Goal: Find specific page/section: Find specific page/section

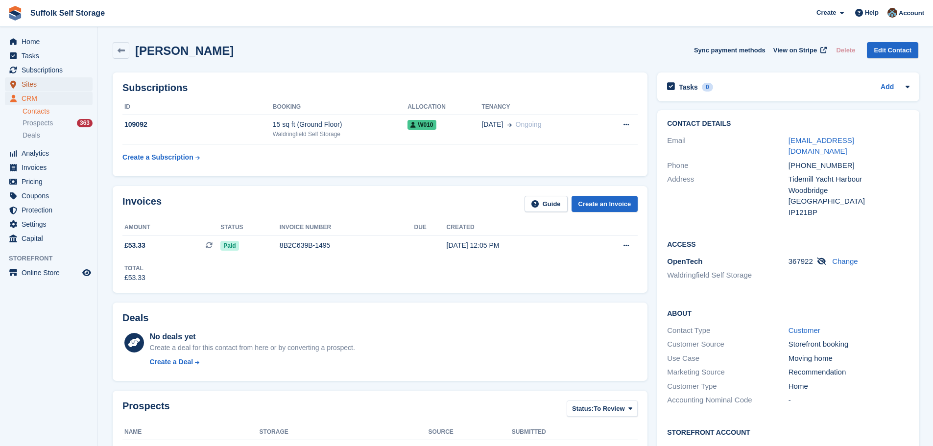
click at [35, 84] on span "Sites" at bounding box center [51, 84] width 59 height 14
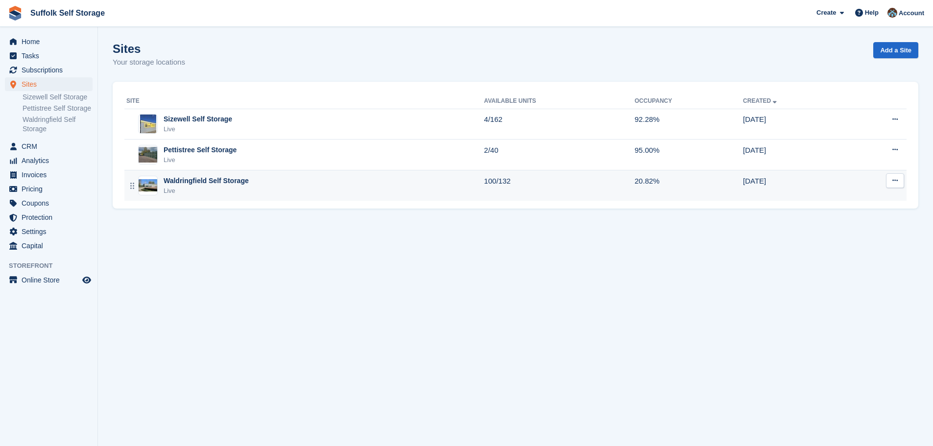
click at [272, 196] on td "Waldringfield Self Storage Live" at bounding box center [303, 185] width 359 height 30
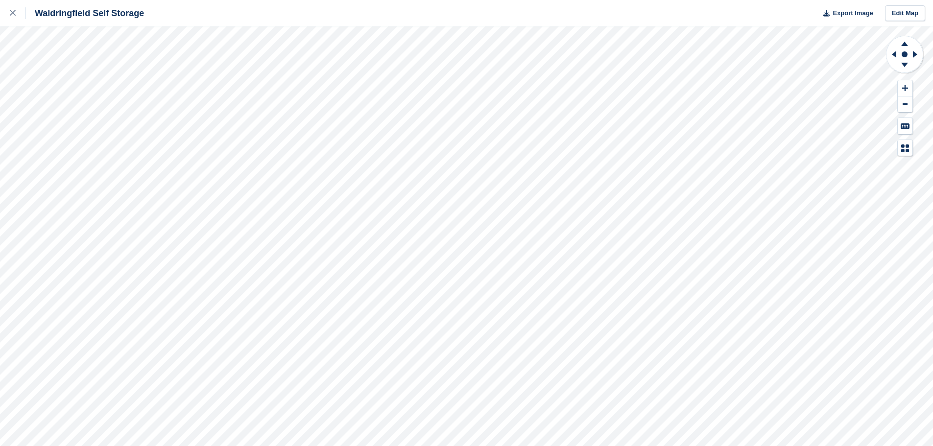
click at [26, 70] on div "Waldringfield Self Storage Export Image Edit Map" at bounding box center [466, 223] width 933 height 446
